Goal: Transaction & Acquisition: Purchase product/service

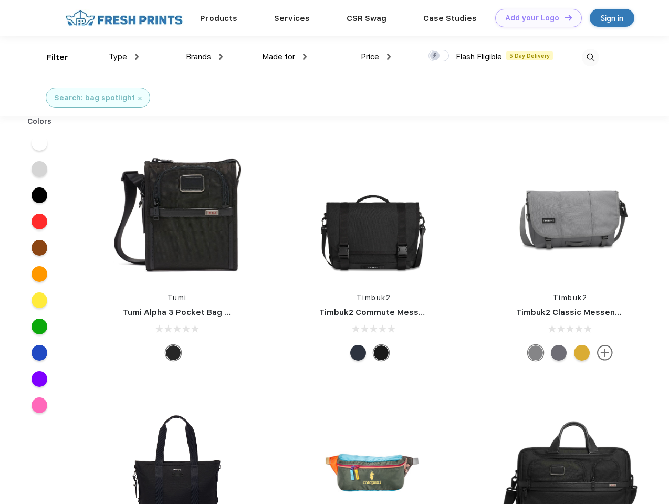
click at [535, 18] on link "Add your Logo Design Tool" at bounding box center [538, 18] width 87 height 18
click at [0, 0] on div "Design Tool" at bounding box center [0, 0] width 0 height 0
click at [564, 17] on link "Add your Logo Design Tool" at bounding box center [538, 18] width 87 height 18
click at [50, 57] on div "Filter" at bounding box center [58, 57] width 22 height 12
click at [124, 57] on span "Type" at bounding box center [118, 56] width 18 height 9
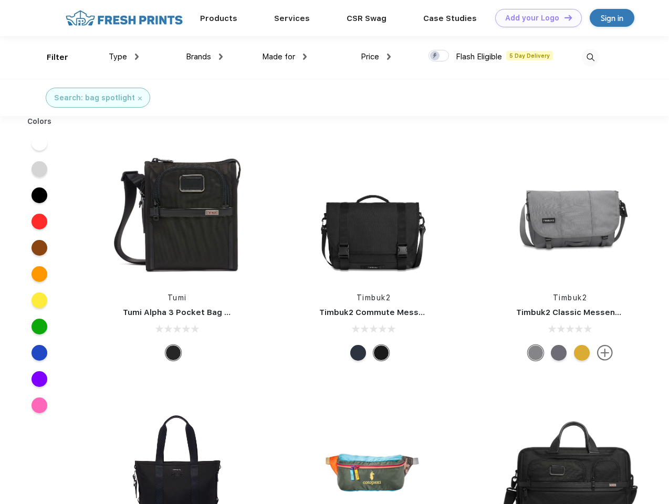
click at [204, 57] on span "Brands" at bounding box center [198, 56] width 25 height 9
click at [285, 57] on span "Made for" at bounding box center [278, 56] width 33 height 9
click at [376, 57] on span "Price" at bounding box center [370, 56] width 18 height 9
click at [439, 56] on div at bounding box center [439, 56] width 20 height 12
click at [436, 56] on input "checkbox" at bounding box center [432, 52] width 7 height 7
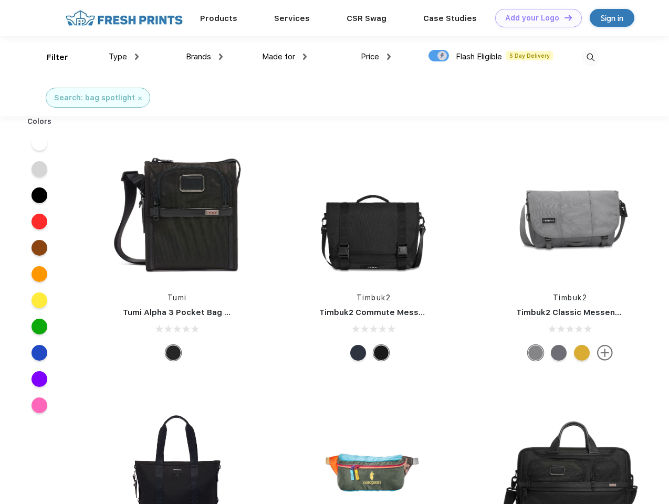
click at [591, 57] on img at bounding box center [590, 57] width 17 height 17
